Goal: Task Accomplishment & Management: Complete application form

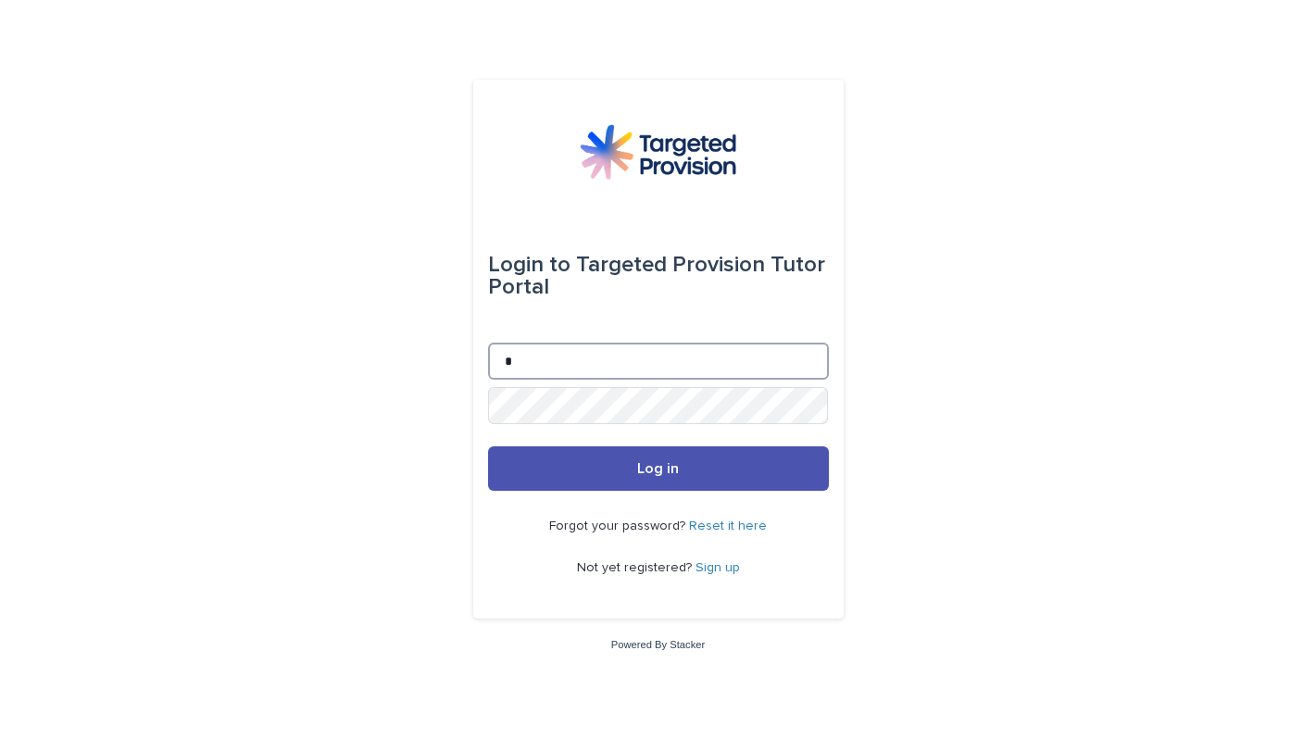
click at [541, 363] on input "*" at bounding box center [658, 361] width 341 height 37
type input "**********"
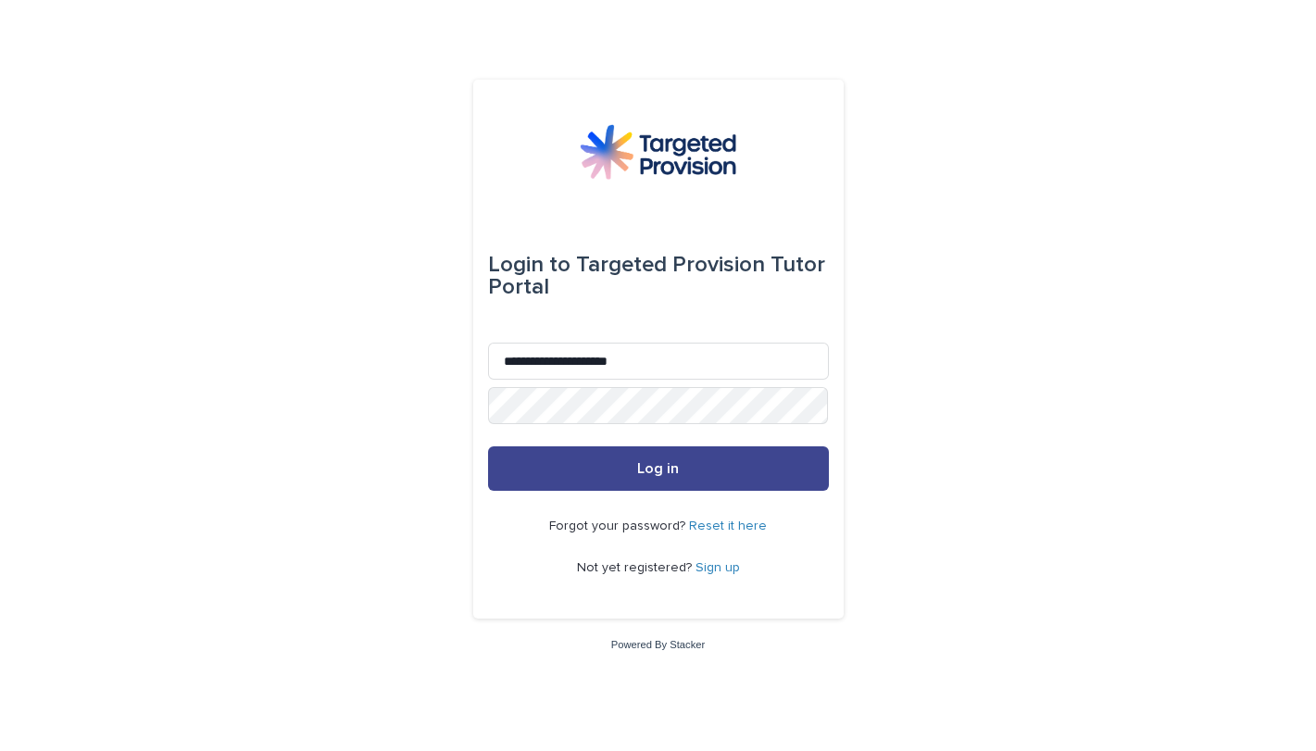
click at [659, 478] on button "Log in" at bounding box center [658, 468] width 341 height 44
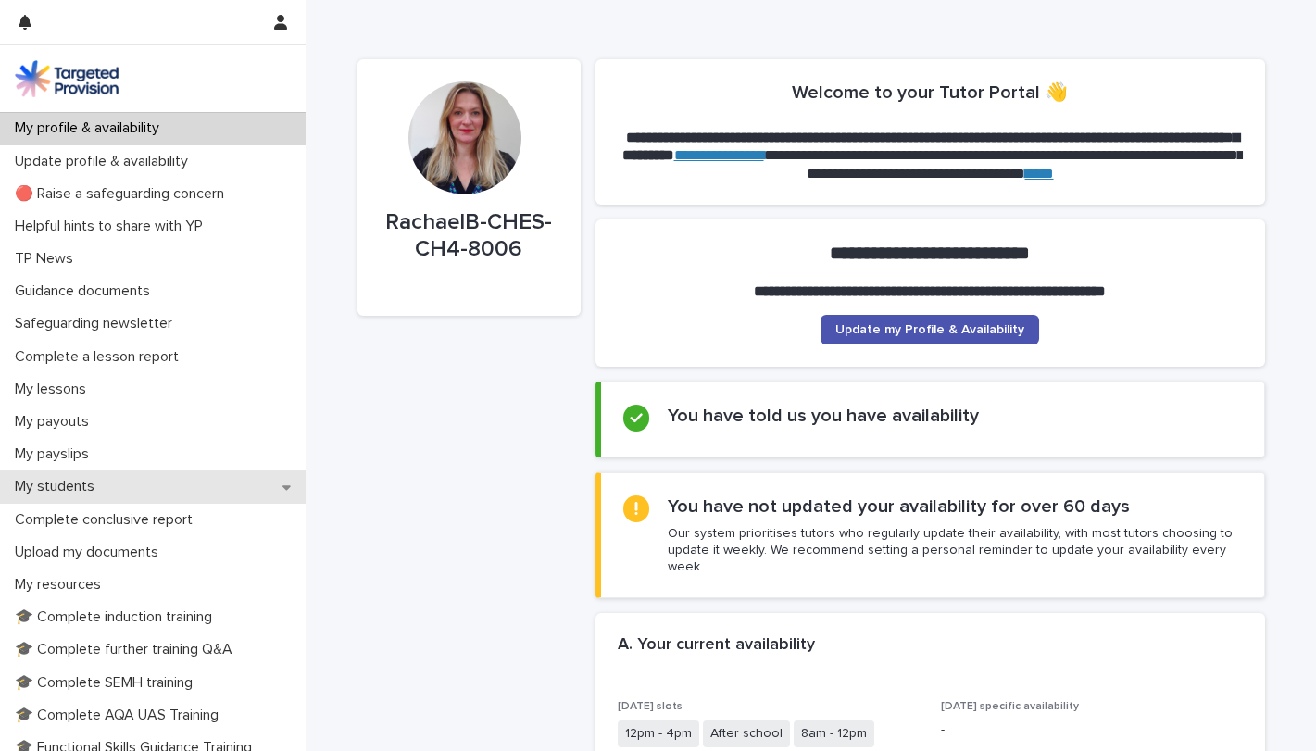
click at [142, 484] on div "My students" at bounding box center [153, 487] width 306 height 32
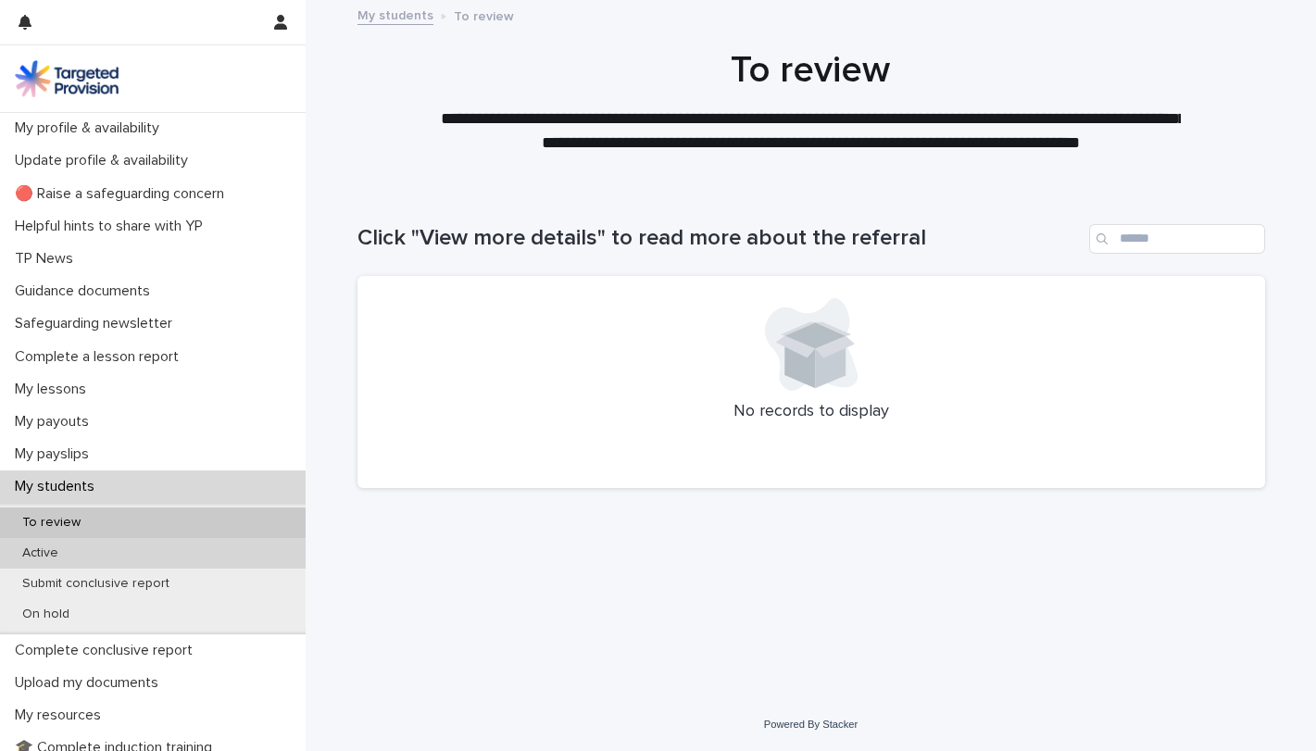
click at [65, 555] on p "Active" at bounding box center [40, 554] width 66 height 16
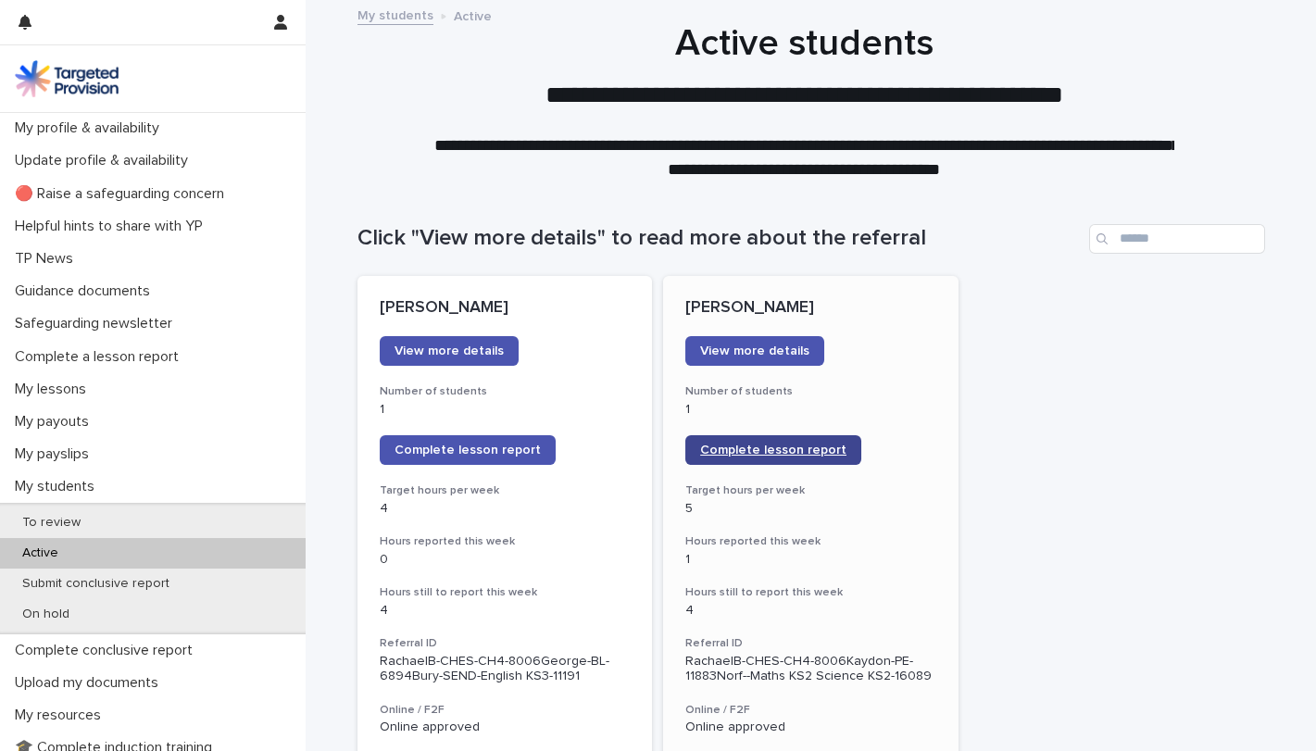
click at [748, 452] on span "Complete lesson report" at bounding box center [773, 450] width 146 height 13
